Goal: Subscribe to service/newsletter

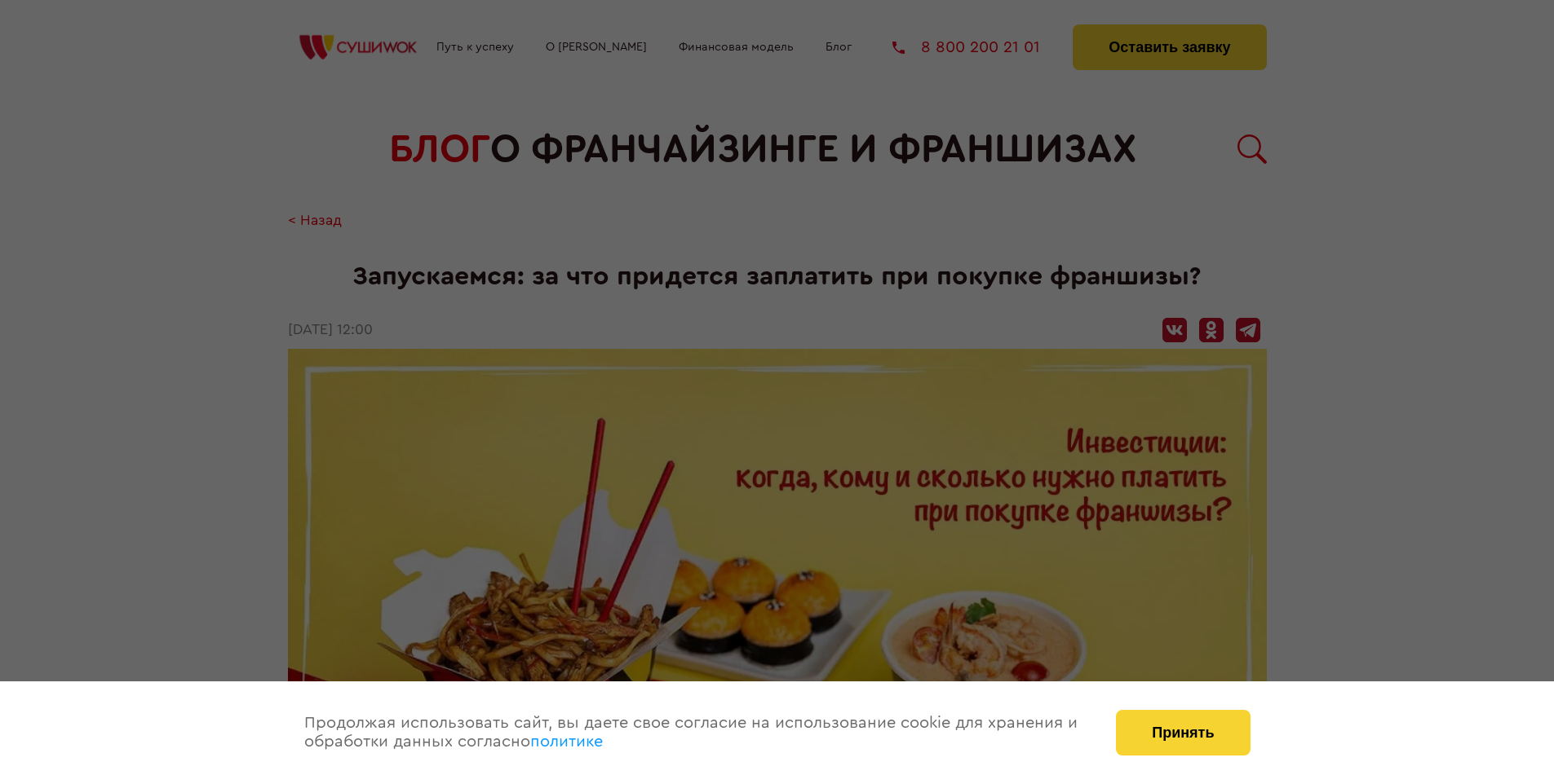
scroll to position [2609, 0]
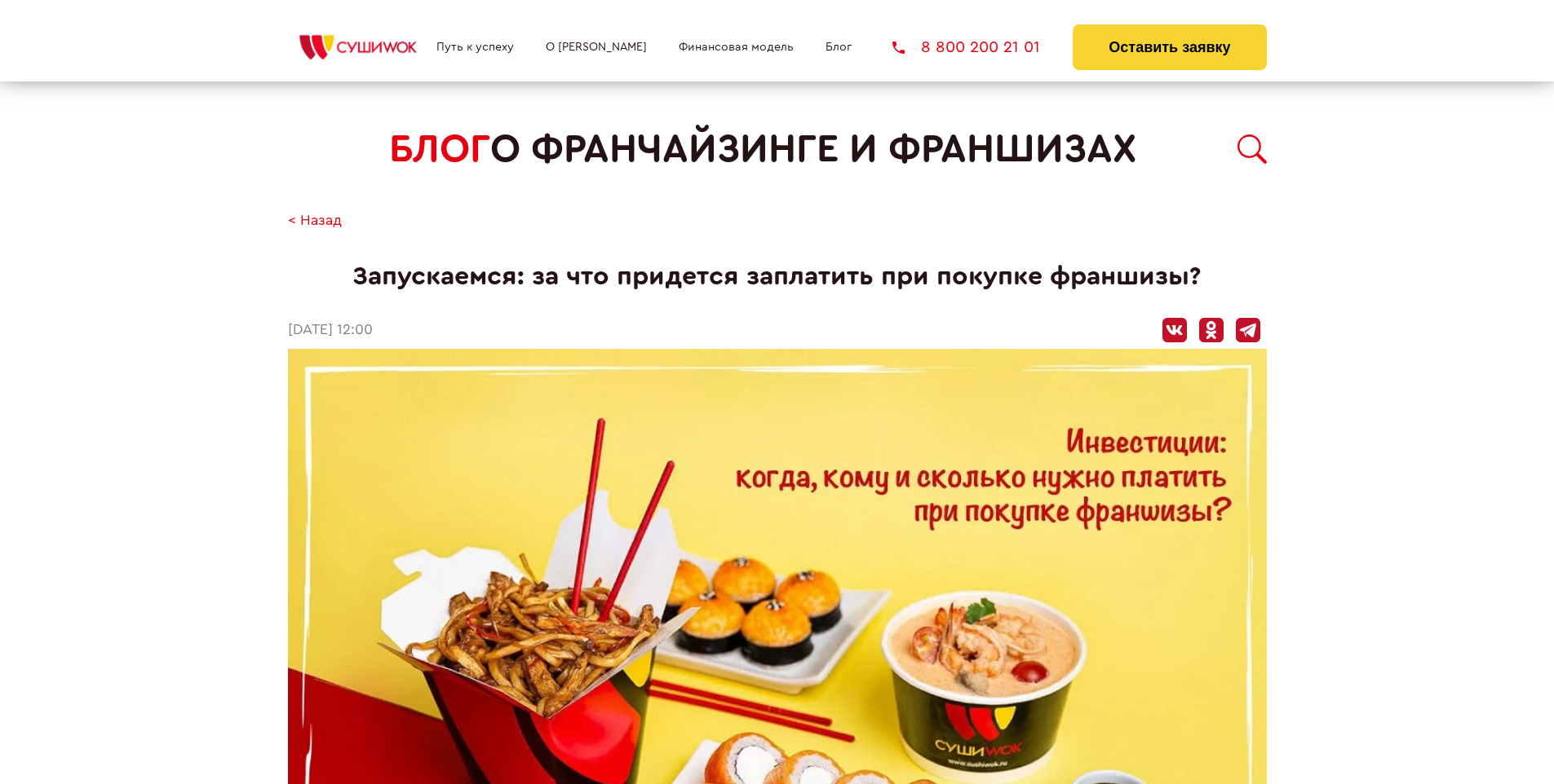
scroll to position [2609, 0]
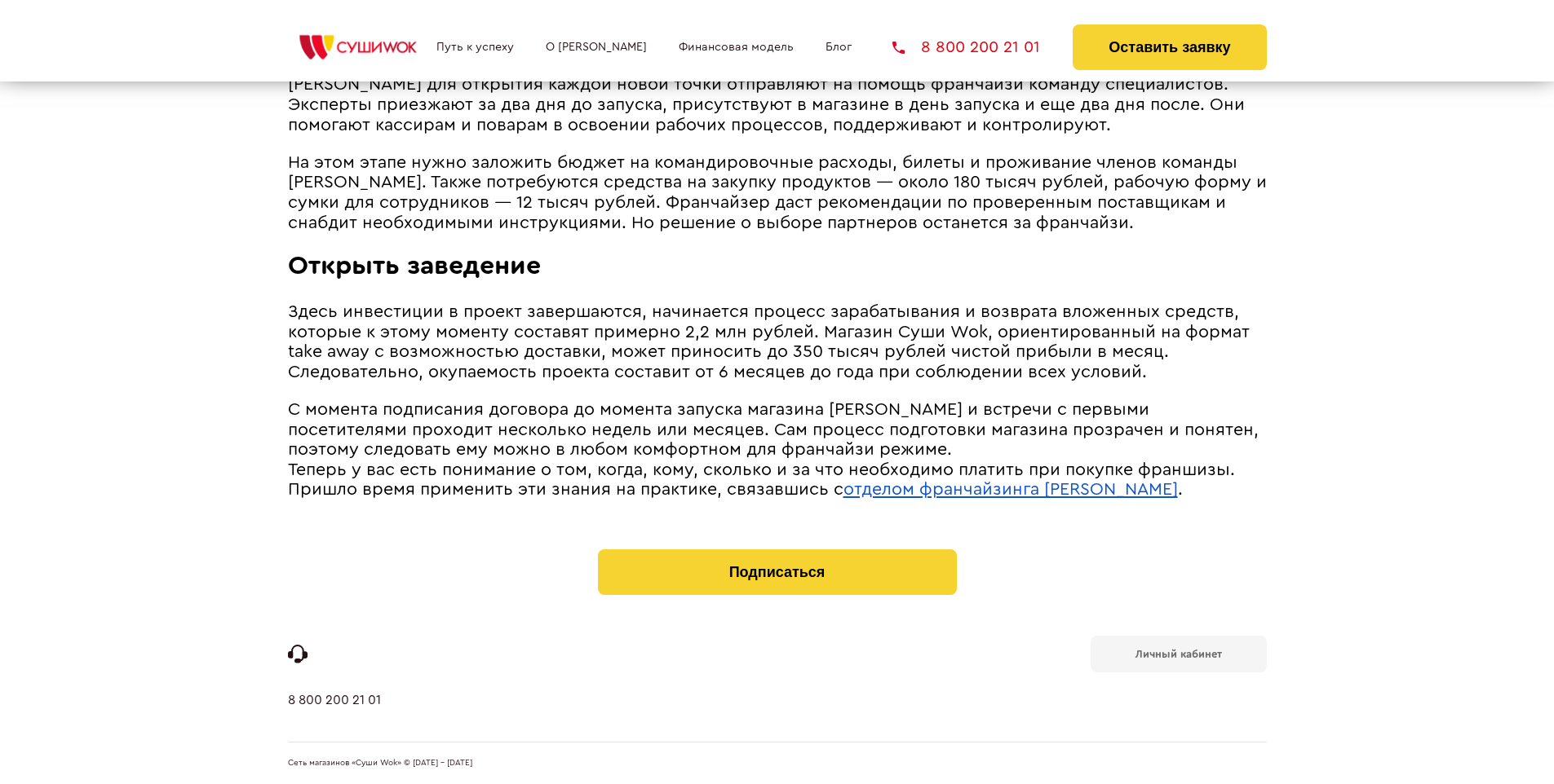
click at [1178, 652] on b "Личный кабинет" at bounding box center [1179, 654] width 86 height 11
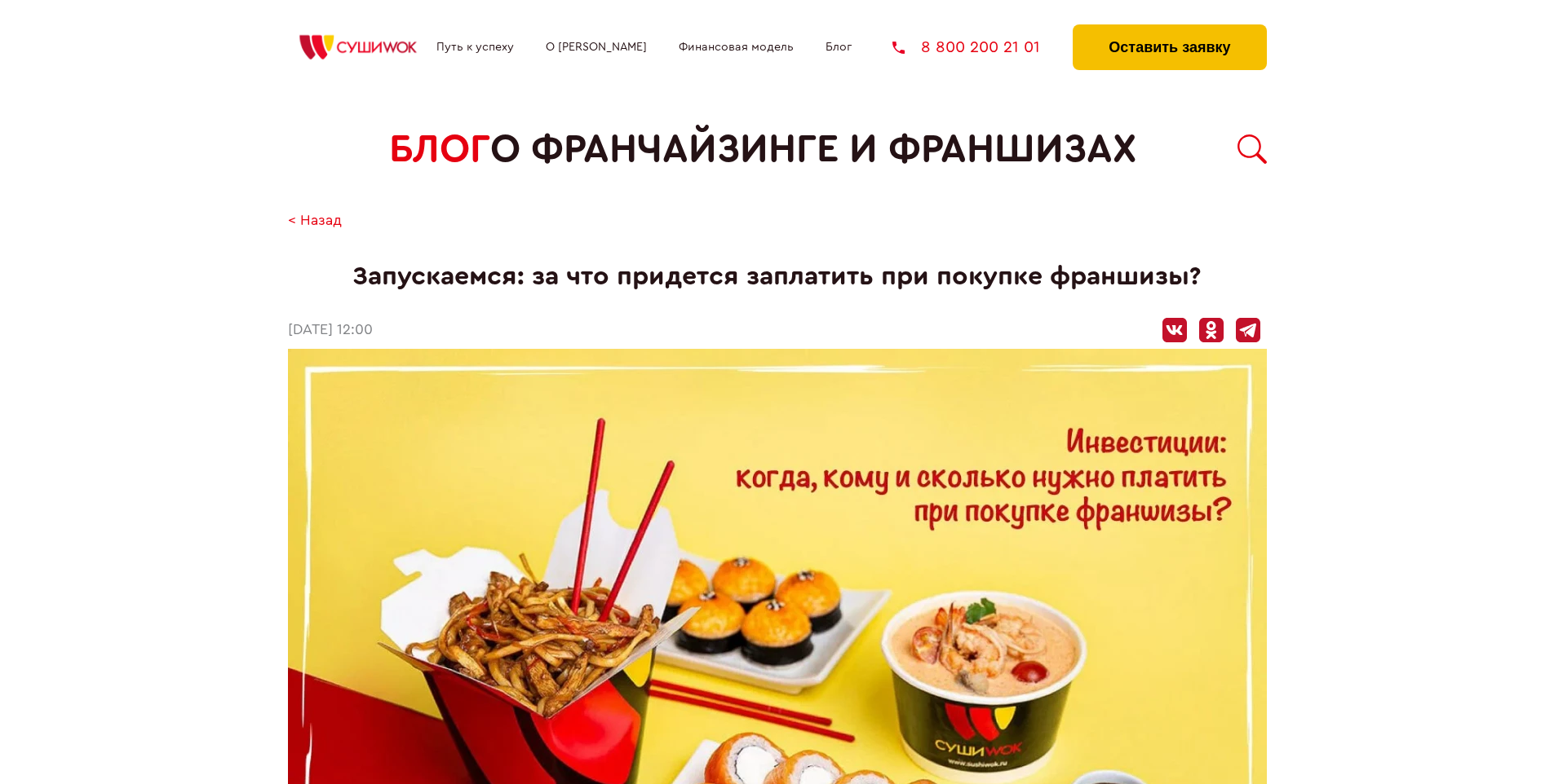
click at [1169, 29] on button "Оставить заявку" at bounding box center [1169, 47] width 193 height 46
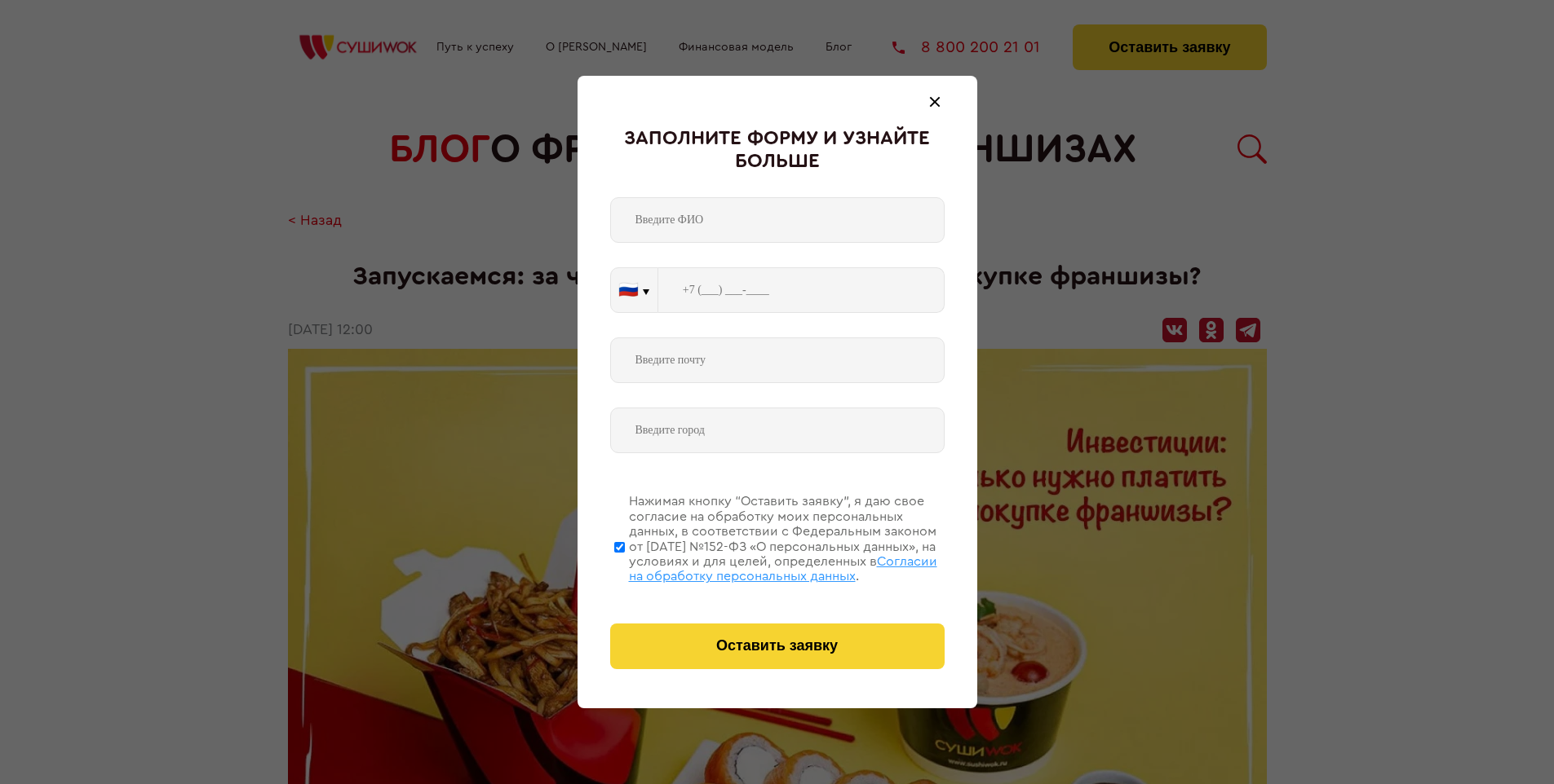
click at [756, 567] on span "Согласии на обработку персональных данных" at bounding box center [783, 570] width 308 height 28
click at [625, 567] on input "Нажимая кнопку “Оставить заявку”, я даю свое согласие на обработку моих персона…" at bounding box center [619, 547] width 11 height 131
checkbox input "false"
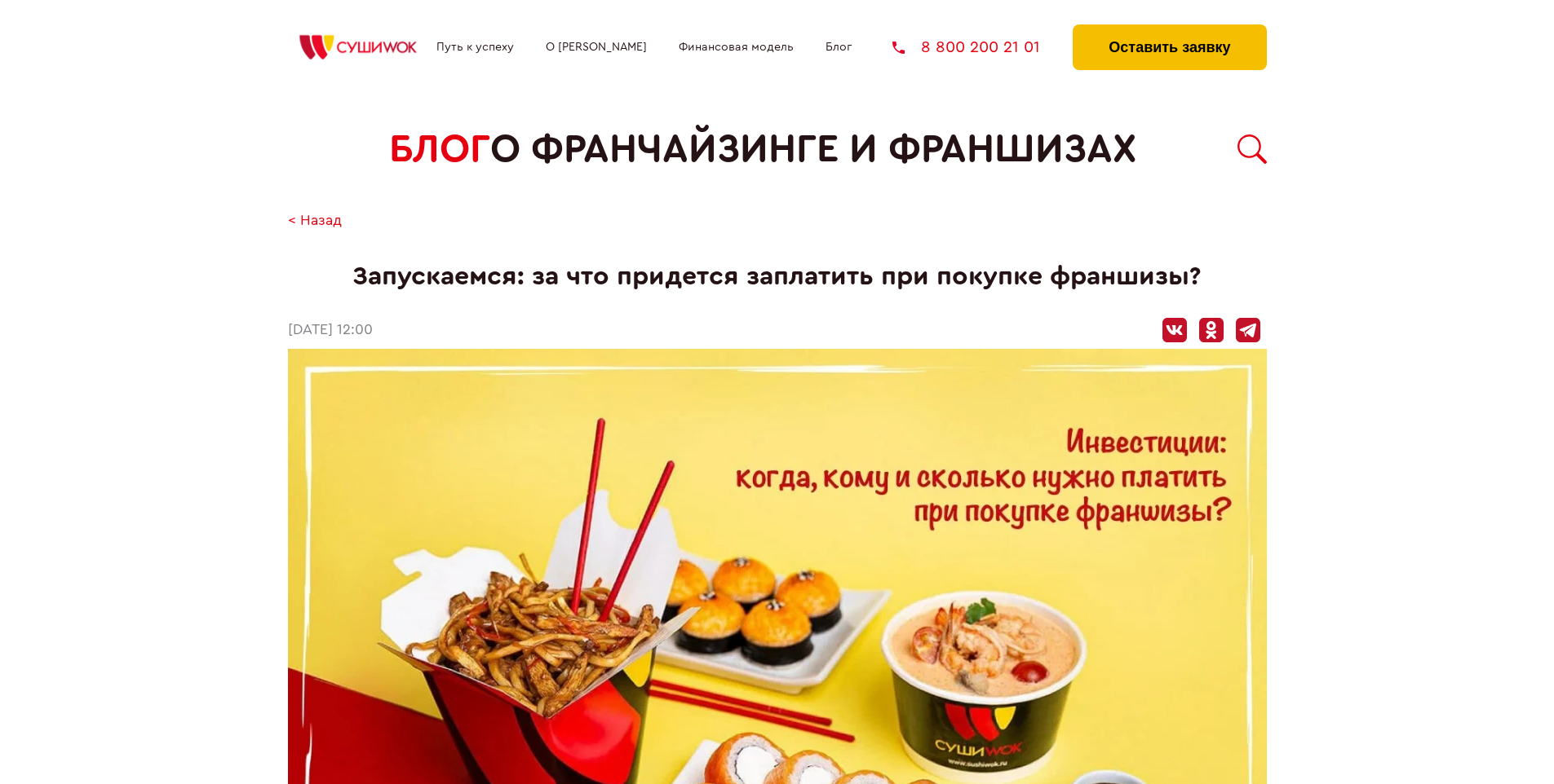
click at [1169, 29] on button "Оставить заявку" at bounding box center [1169, 47] width 193 height 46
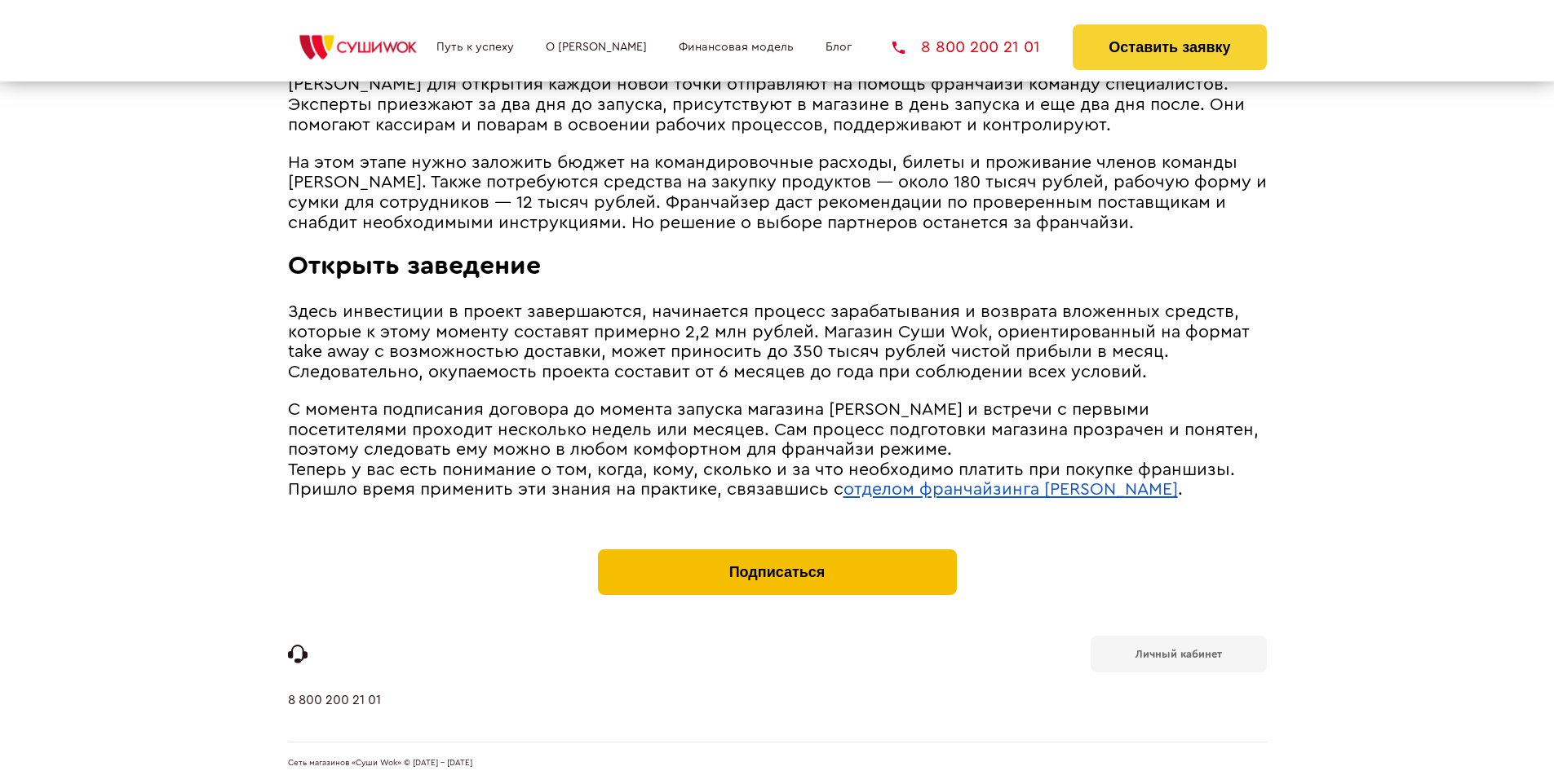
click at [777, 553] on button "Подписаться" at bounding box center [777, 572] width 359 height 46
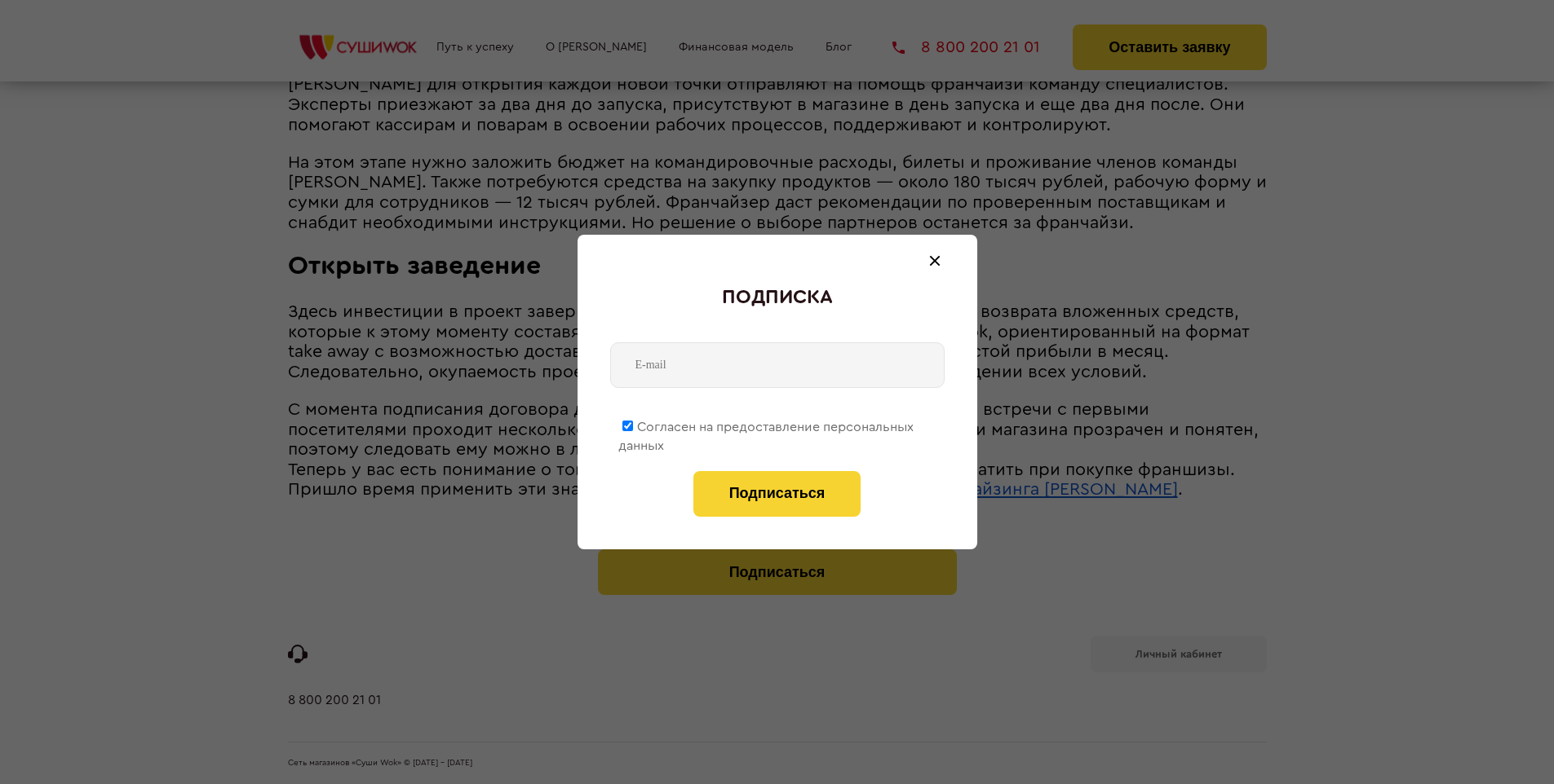
click at [767, 424] on span "Согласен на предоставление персональных данных" at bounding box center [766, 436] width 295 height 32
click at [633, 424] on input "Согласен на предоставление персональных данных" at bounding box center [628, 426] width 11 height 11
checkbox input "false"
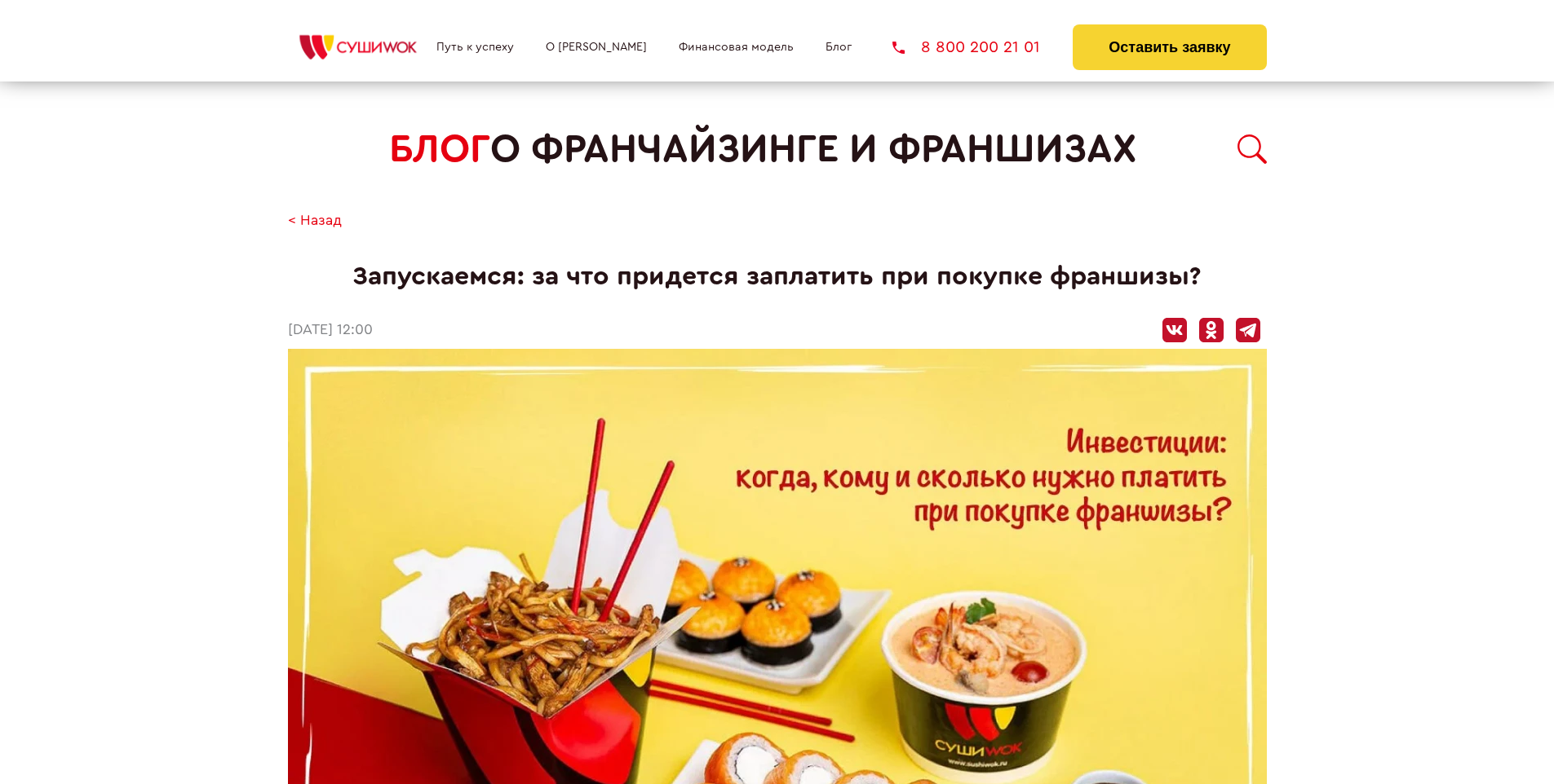
scroll to position [2609, 0]
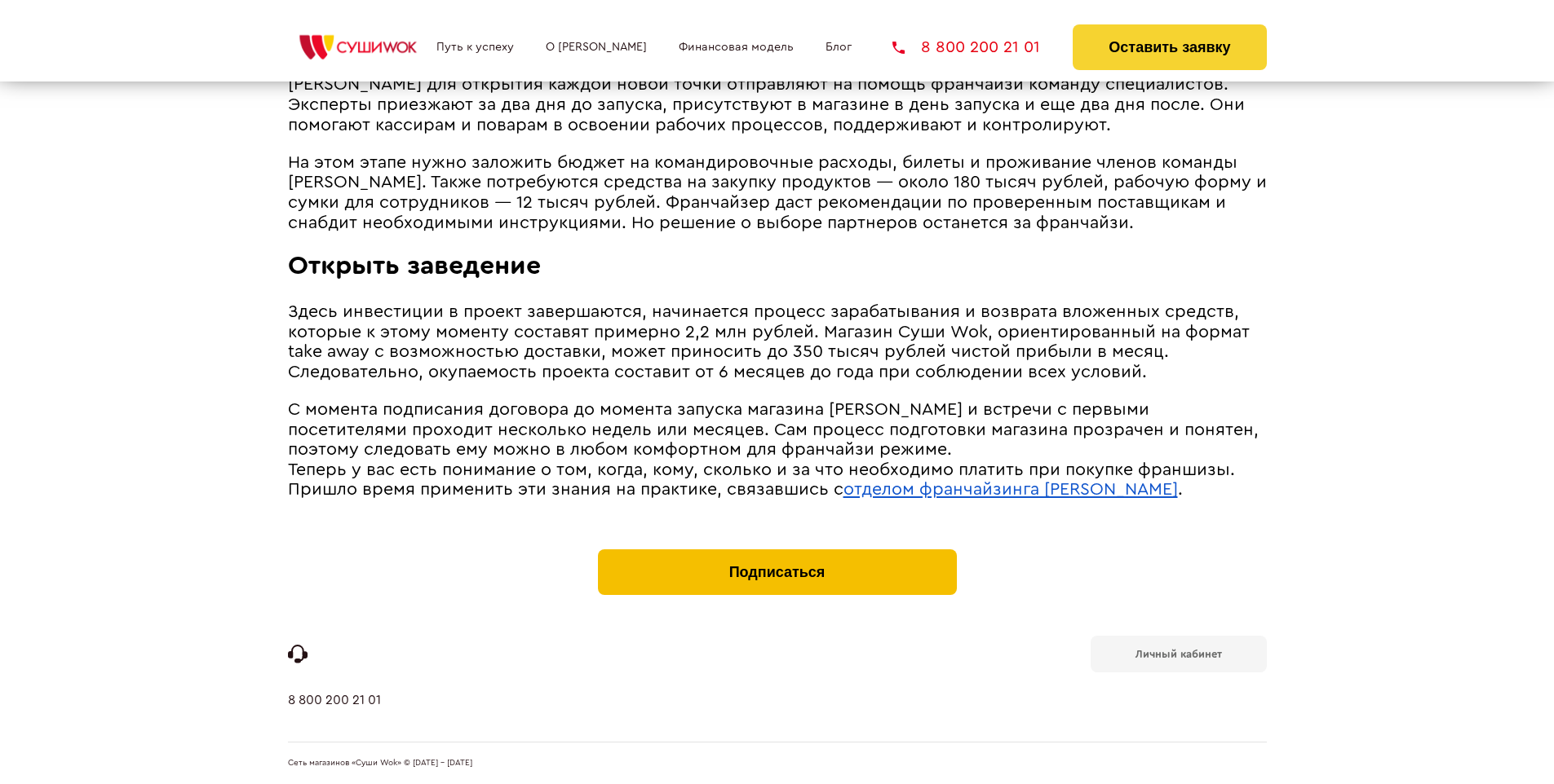
click at [777, 553] on button "Подписаться" at bounding box center [777, 572] width 359 height 46
